Goal: Task Accomplishment & Management: Manage account settings

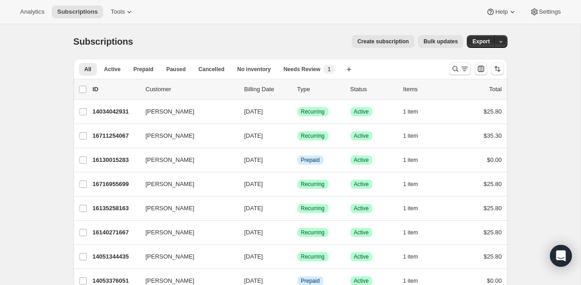
click at [448, 68] on div at bounding box center [476, 69] width 62 height 18
click at [453, 70] on icon "Search and filter results" at bounding box center [455, 69] width 6 height 6
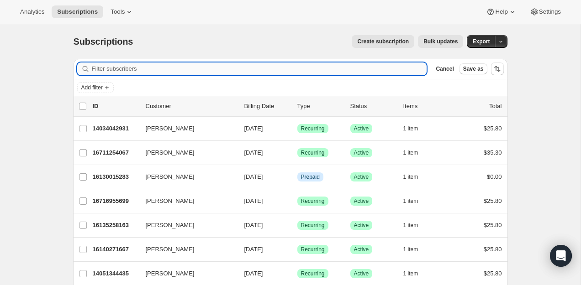
click at [401, 68] on input "Filter subscribers" at bounding box center [259, 69] width 335 height 13
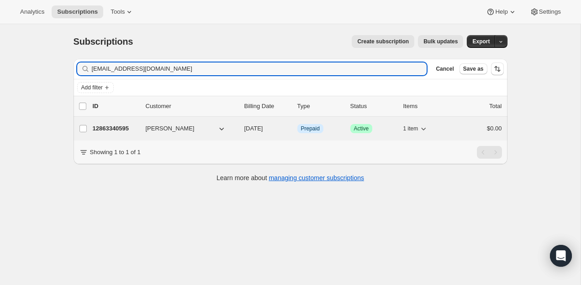
type input "msbarbee@gmail.com"
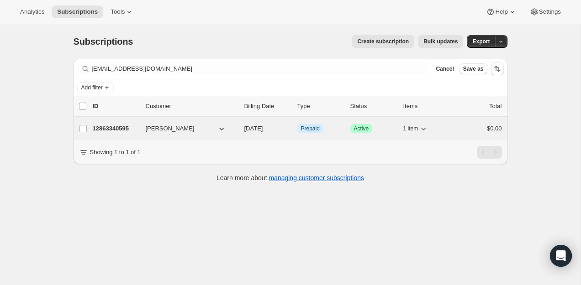
click at [113, 127] on p "12863340595" at bounding box center [116, 128] width 46 height 9
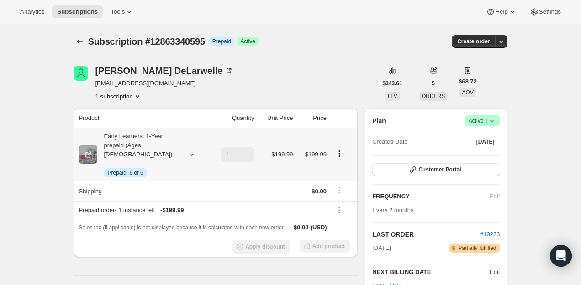
click at [340, 156] on icon "Product actions" at bounding box center [338, 156] width 1 height 1
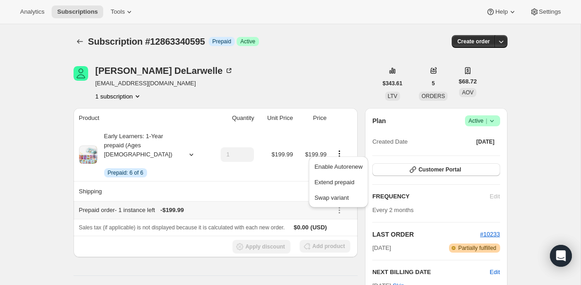
click at [278, 201] on th "Prepaid order - 1 instance left - $199.99" at bounding box center [202, 210] width 256 height 18
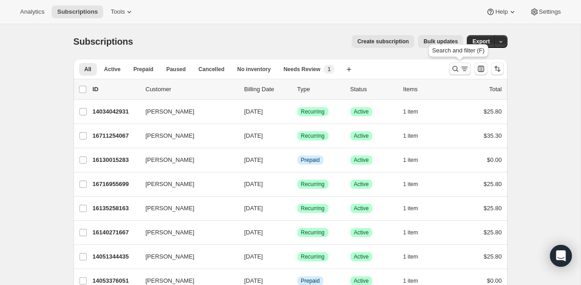
click at [466, 71] on icon "Search and filter results" at bounding box center [464, 68] width 9 height 9
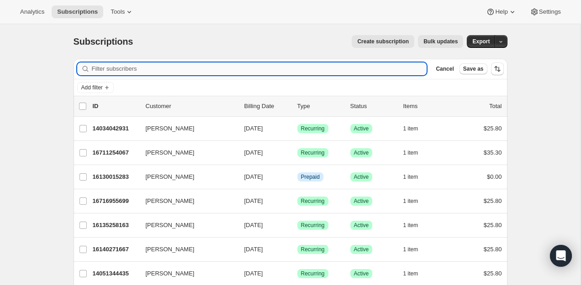
click at [347, 72] on input "Filter subscribers" at bounding box center [259, 69] width 335 height 13
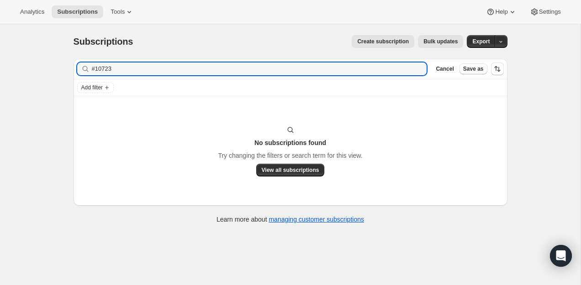
type input "#10723"
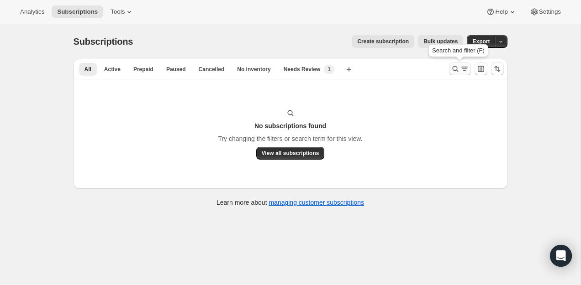
click at [462, 65] on icon "Search and filter results" at bounding box center [464, 68] width 9 height 9
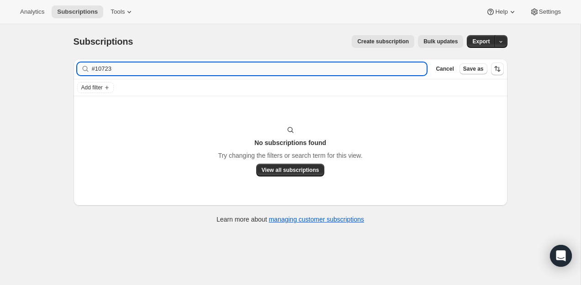
click at [190, 74] on input "#10723" at bounding box center [259, 69] width 335 height 13
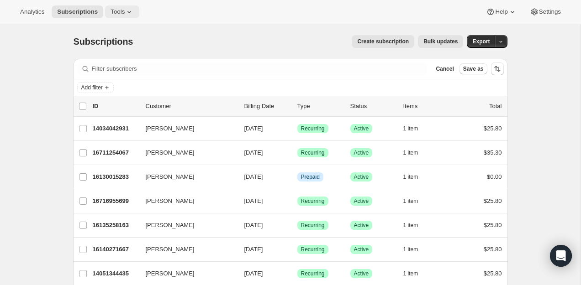
click at [137, 15] on button "Tools" at bounding box center [122, 11] width 34 height 13
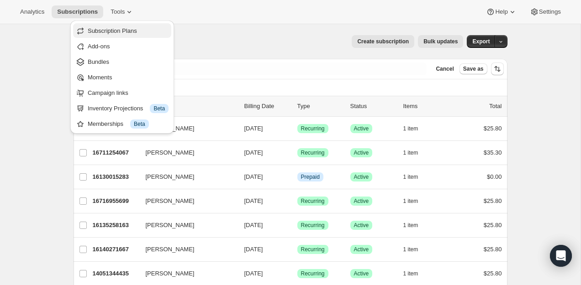
click at [136, 30] on span "Subscription Plans" at bounding box center [112, 30] width 49 height 7
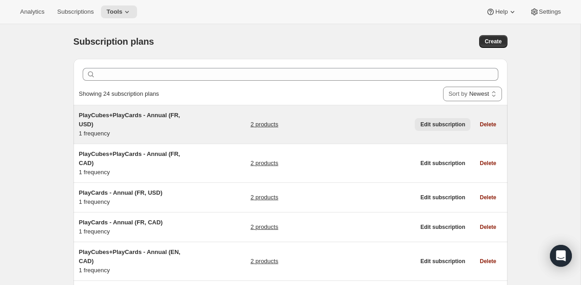
click at [436, 126] on span "Edit subscription" at bounding box center [442, 124] width 45 height 7
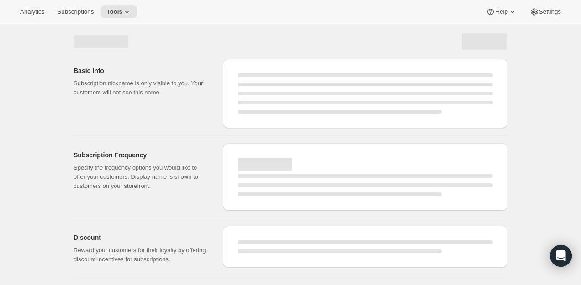
select select "WEEK"
select select "MONTH"
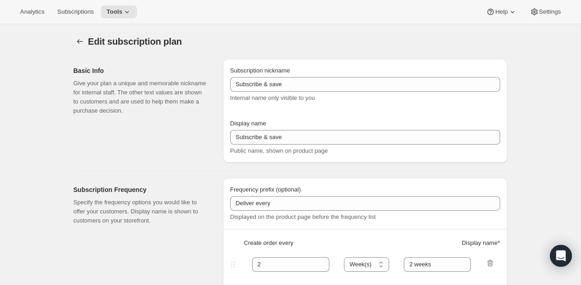
type input "PlayCubes+PlayCards - Annual (FR, USD)"
type input "Payez maintenant - <b>SAUVEZ 25%</b> (<del>419.99 USD</del>)"
select select "ENABLED"
select select "MONTH"
